Goal: Transaction & Acquisition: Purchase product/service

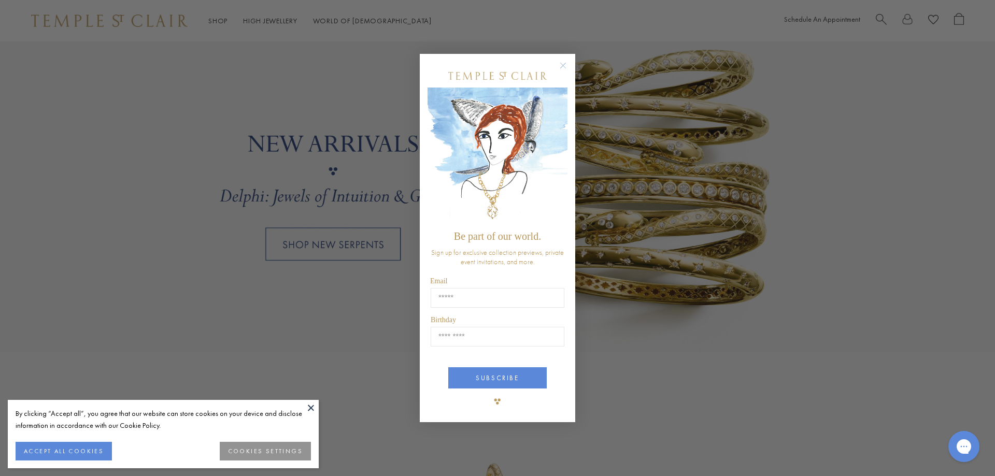
scroll to position [985, 0]
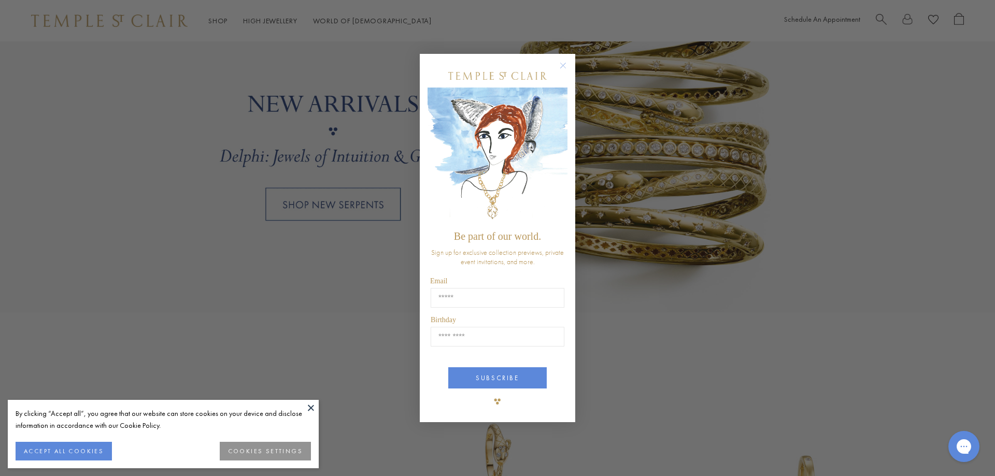
click at [561, 63] on circle "Close dialog" at bounding box center [563, 65] width 12 height 12
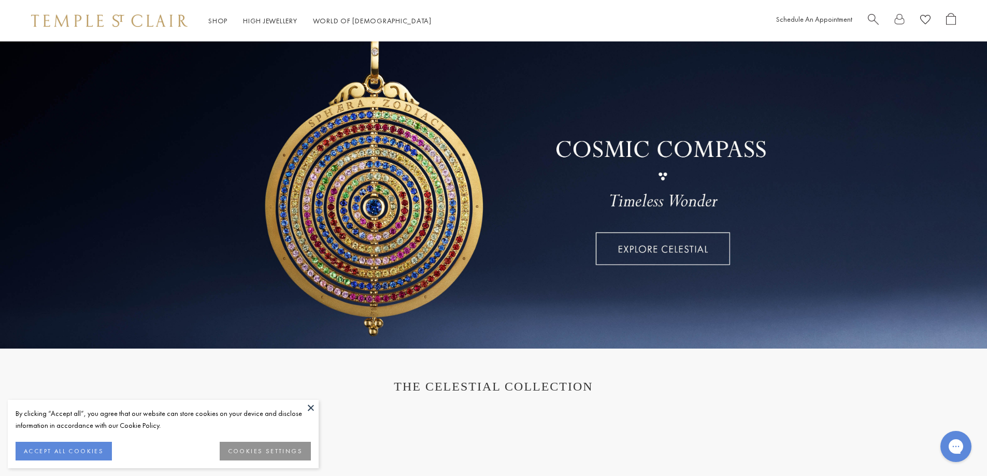
scroll to position [0, 0]
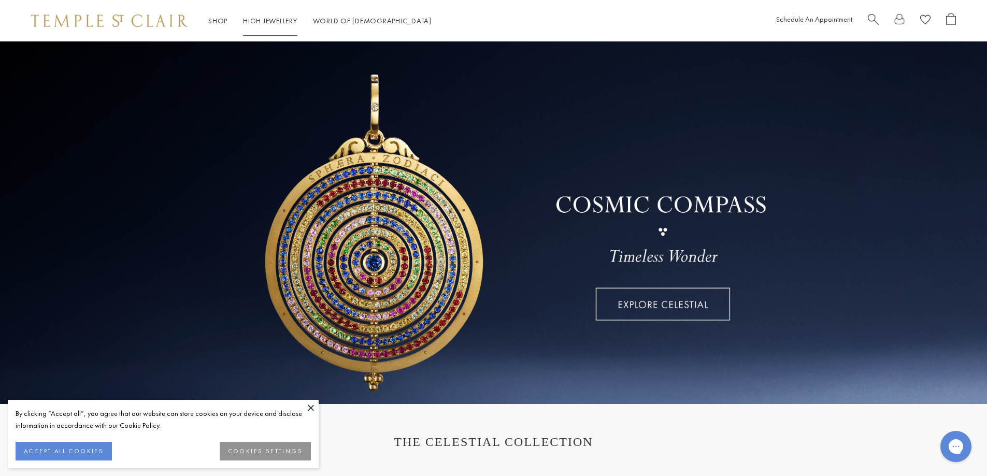
click at [268, 18] on link "High Jewellery High Jewellery" at bounding box center [270, 20] width 54 height 9
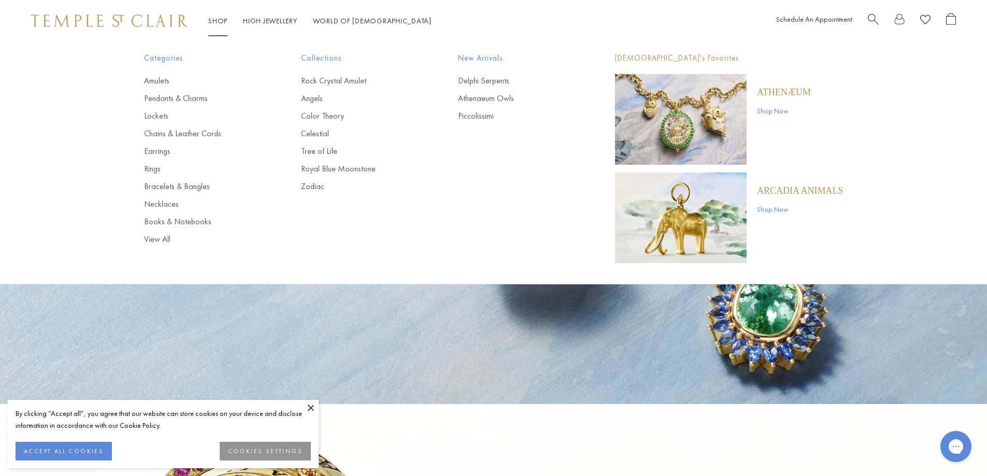
click at [222, 12] on div "Shop Shop Categories Amulets Pendants & Charms Lockets Chains & Leather Cords E…" at bounding box center [493, 20] width 987 height 41
click at [509, 81] on link "Delphi Serpents" at bounding box center [516, 80] width 116 height 11
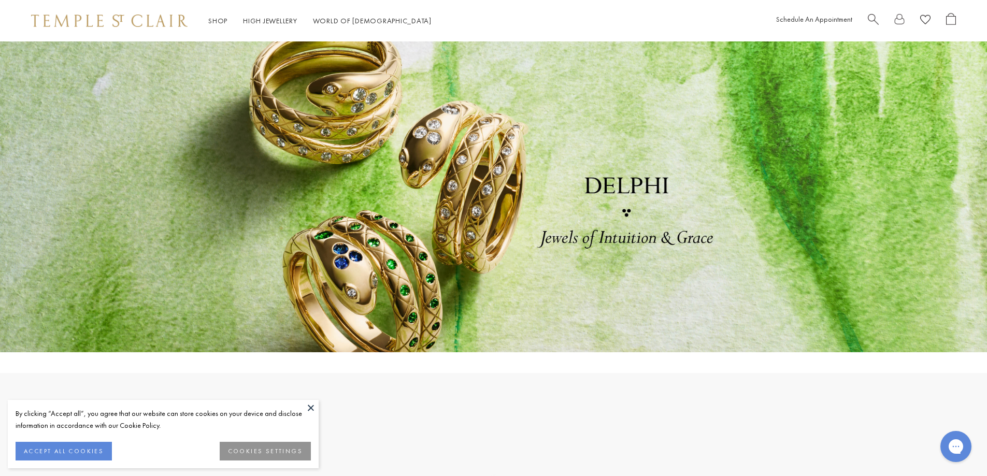
click at [310, 406] on button at bounding box center [311, 408] width 16 height 16
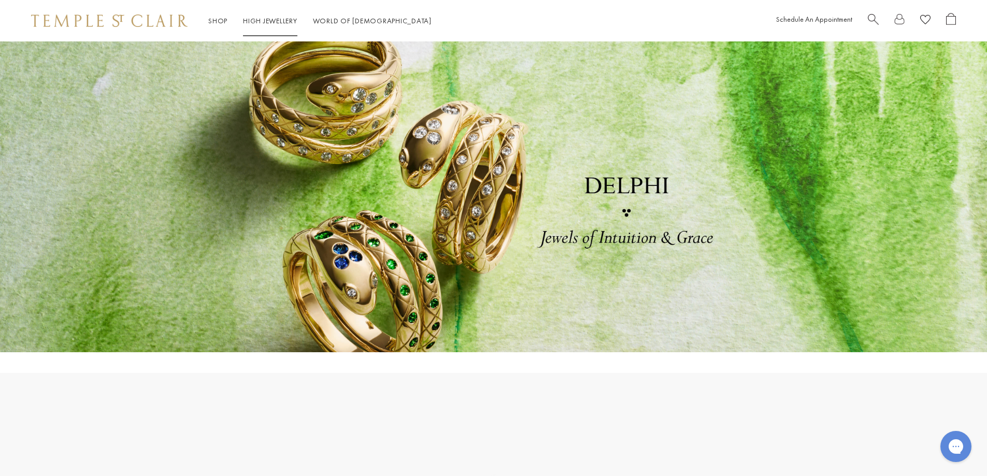
drag, startPoint x: 222, startPoint y: 9, endPoint x: 222, endPoint y: 20, distance: 10.9
click at [222, 10] on div "Shop Shop Categories Amulets Pendants & Charms Lockets Chains & Leather Cords E…" at bounding box center [493, 20] width 987 height 41
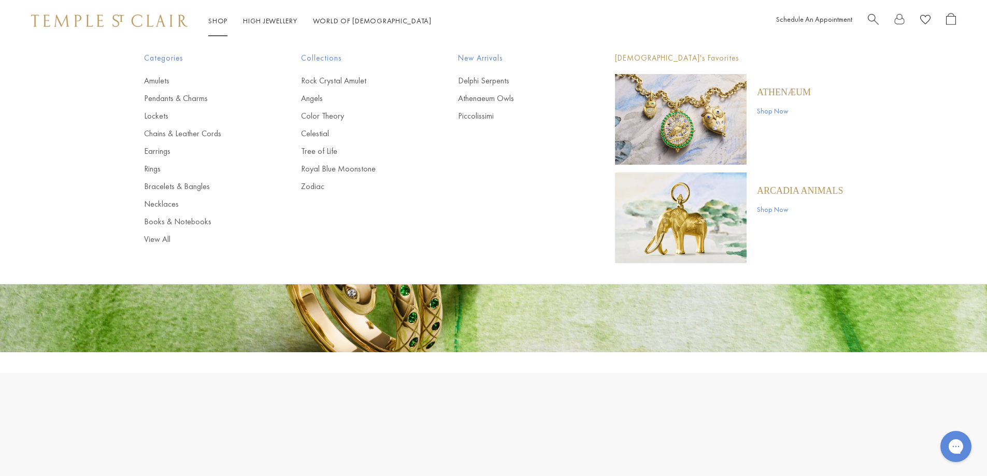
click at [222, 23] on link "Shop Shop" at bounding box center [217, 20] width 19 height 9
click at [172, 83] on link "Amulets" at bounding box center [202, 80] width 116 height 11
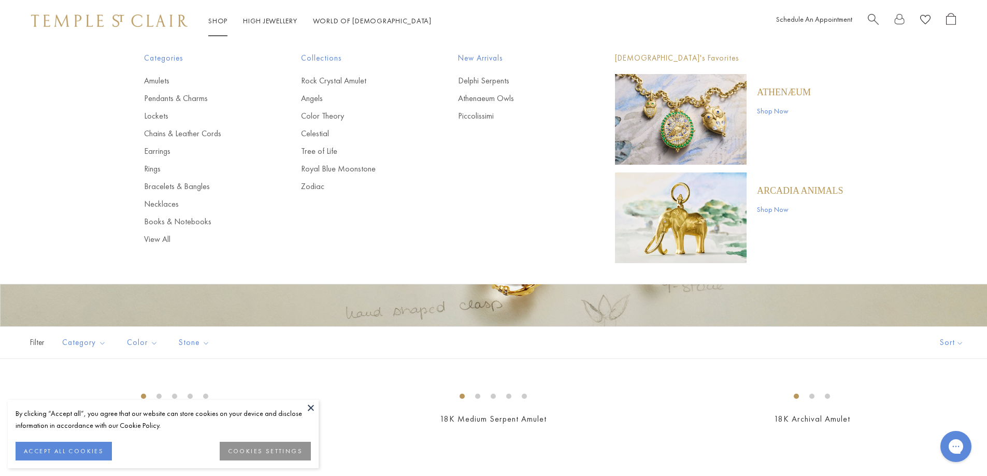
click at [215, 22] on link "Shop Shop" at bounding box center [217, 20] width 19 height 9
click at [172, 112] on link "Lockets" at bounding box center [202, 115] width 116 height 11
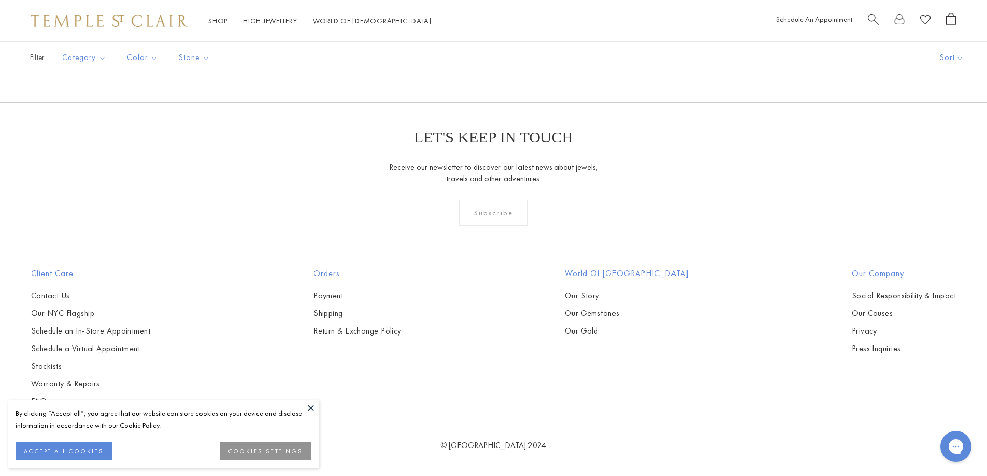
scroll to position [1140, 0]
